Goal: Answer question/provide support: Share knowledge or assist other users

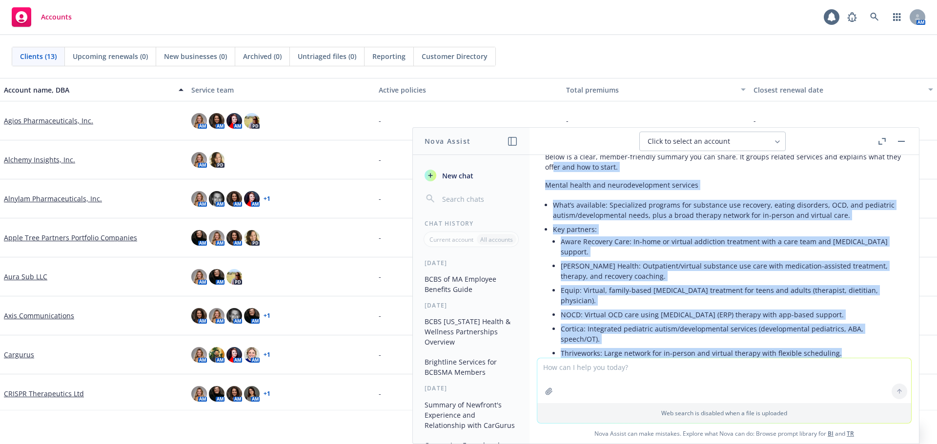
scroll to position [4300, 0]
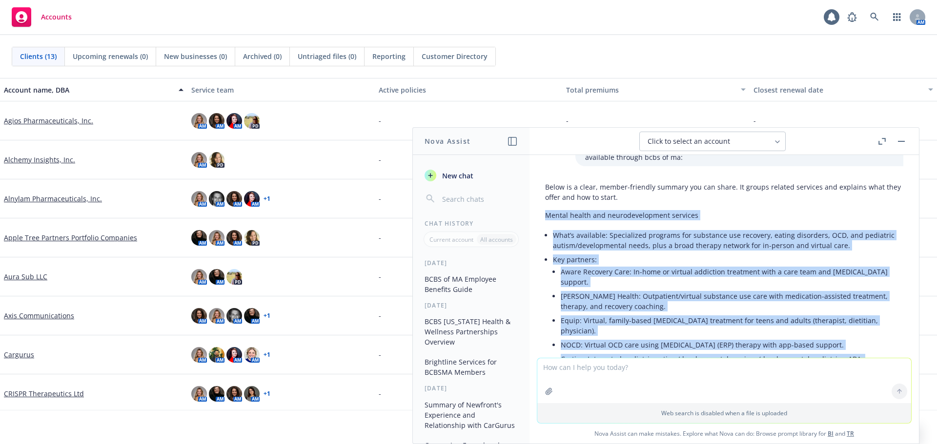
drag, startPoint x: 839, startPoint y: 317, endPoint x: 603, endPoint y: 237, distance: 249.3
click at [540, 213] on div "Below is a clear, member-friendly summary you can share. It groups related serv…" at bounding box center [724, 381] width 374 height 407
copy div "Mental health and neurodevelopment services What’s available: Specialized progr…"
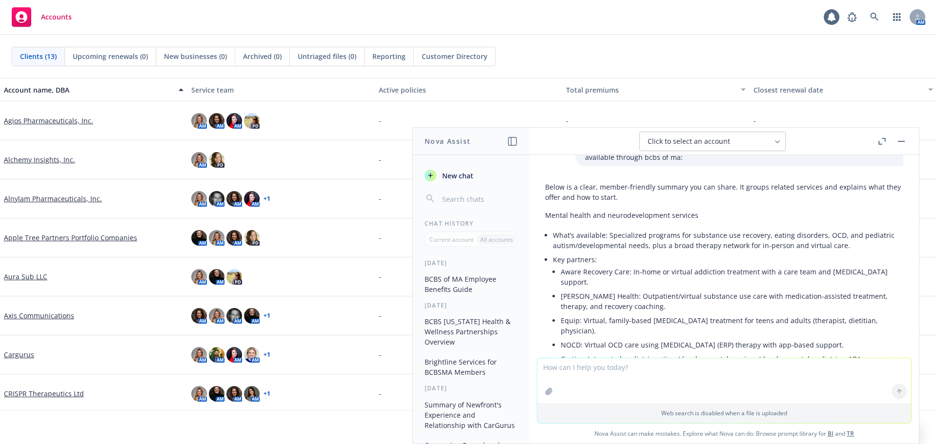
click at [595, 372] on textarea at bounding box center [724, 381] width 374 height 45
paste textarea "Mental health and neurodevelopment services What’s available: Specialized progr…"
type textarea "rewrite into a single paragraph: Mental health and neurodevelopment services Wh…"
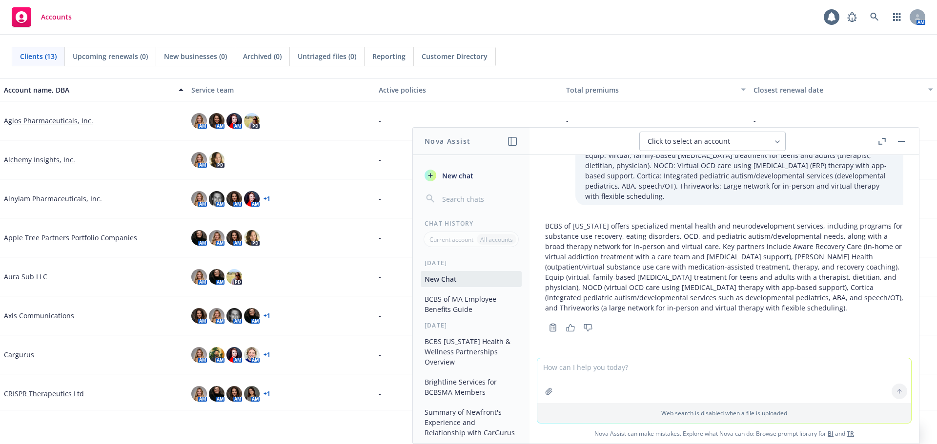
scroll to position [5476, 0]
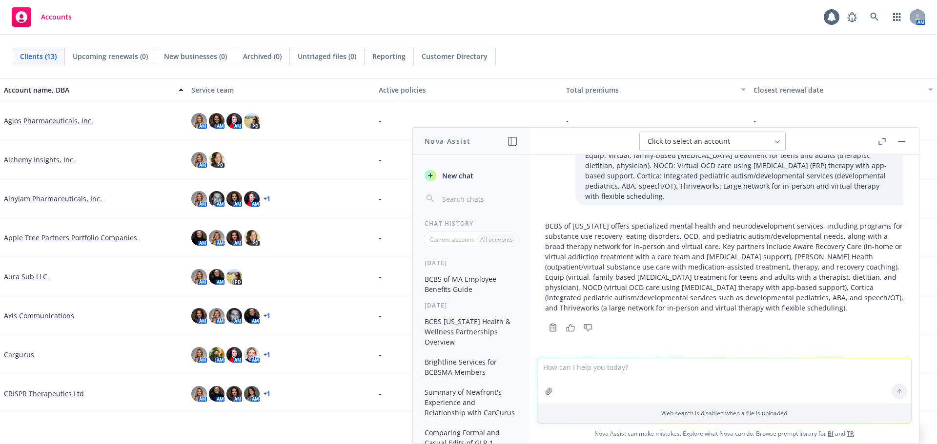
drag, startPoint x: 567, startPoint y: 232, endPoint x: 556, endPoint y: 228, distance: 12.3
click at [567, 232] on p "BCBS of [US_STATE] offers specialized mental health and neurodevelopment servic…" at bounding box center [724, 267] width 358 height 92
drag, startPoint x: 546, startPoint y: 217, endPoint x: 657, endPoint y: 309, distance: 144.8
click at [657, 309] on p "BCBS of [US_STATE] offers specialized mental health and neurodevelopment servic…" at bounding box center [724, 267] width 358 height 92
copy p "BCBS of [US_STATE] offers specialized mental health and neurodevelopment servic…"
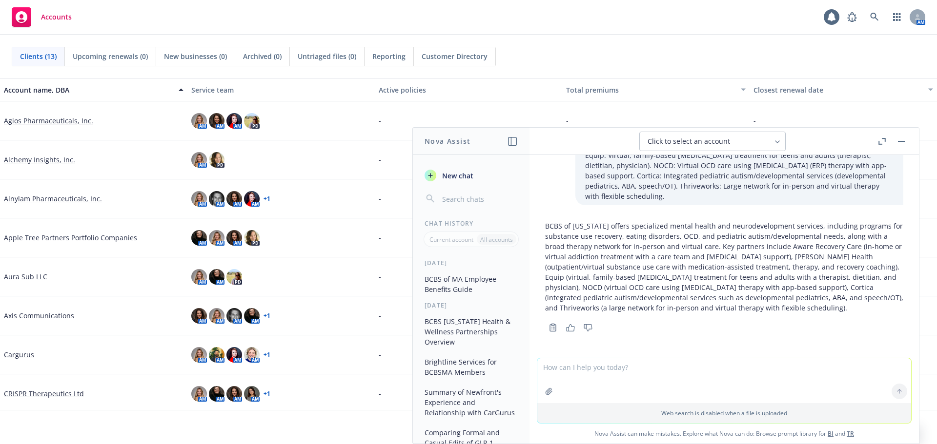
click at [652, 321] on div "Copy to clipboard Thumbs up Thumbs down" at bounding box center [724, 328] width 358 height 14
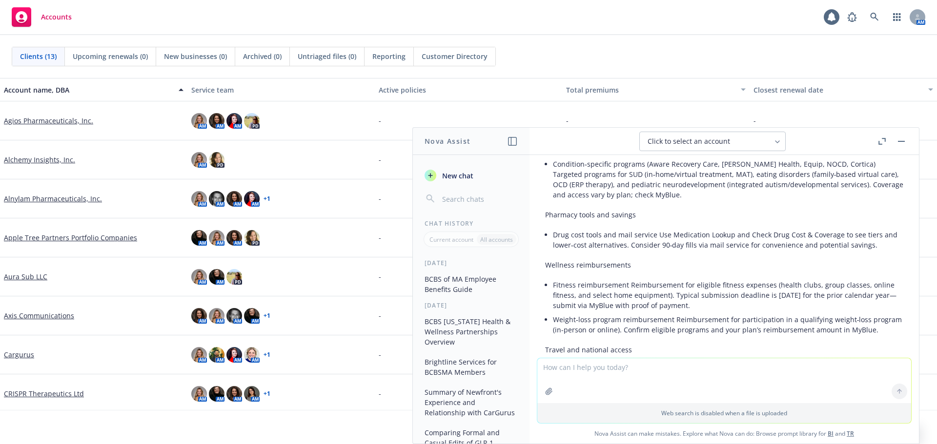
scroll to position [3866, 0]
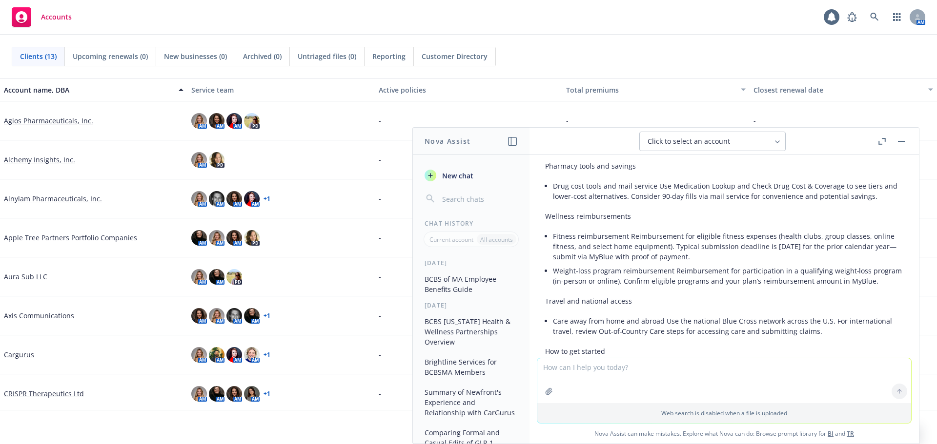
click at [548, 211] on p "Wellness reimbursements" at bounding box center [724, 216] width 358 height 10
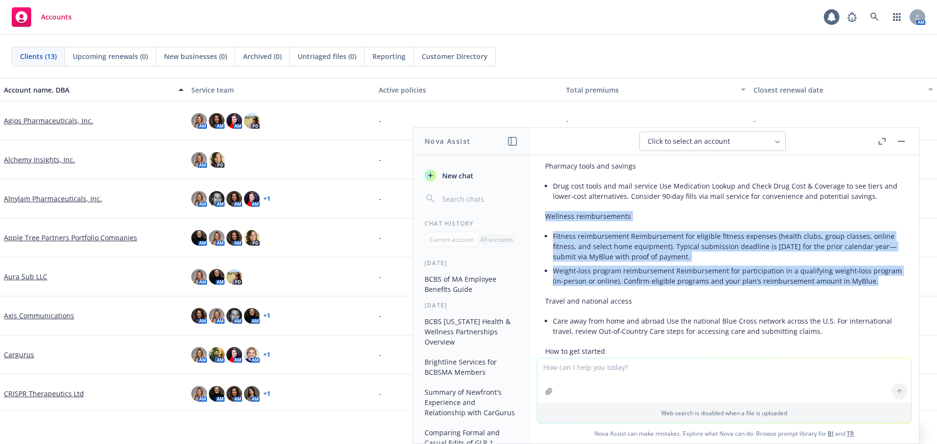
drag, startPoint x: 544, startPoint y: 195, endPoint x: 634, endPoint y: 273, distance: 118.6
click at [634, 273] on div "Below is a streamlined, member-facing rewrite you can use. It’s organized by ho…" at bounding box center [724, 117] width 374 height 828
copy div "Wellness reimbursements Fitness reimbursement Reimbursement for eligible fitnes…"
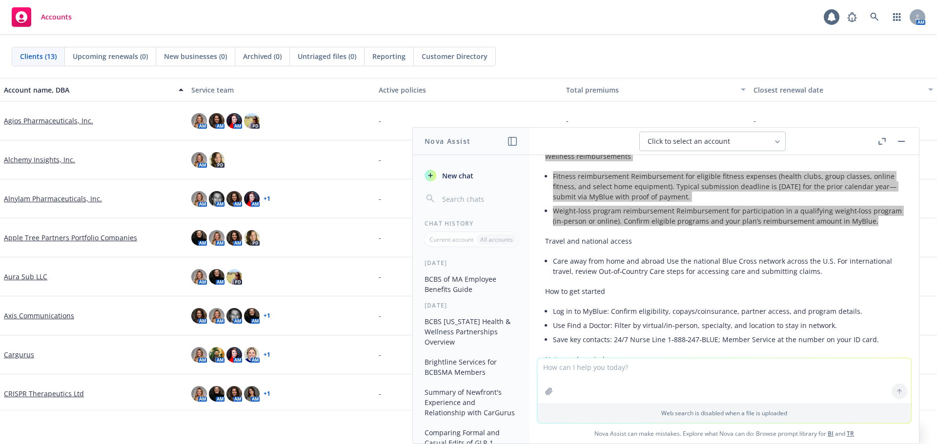
scroll to position [3915, 0]
